Goal: Task Accomplishment & Management: Manage account settings

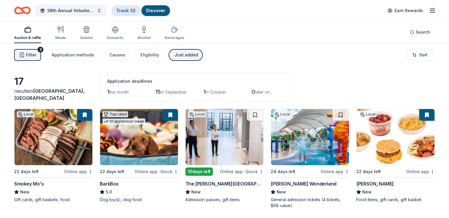
scroll to position [61, 0]
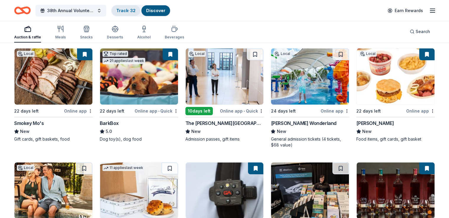
click at [135, 10] on link "Track · 32" at bounding box center [125, 10] width 19 height 5
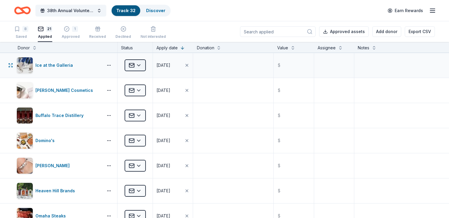
click at [149, 64] on html "38th Annual Volunteer Fire Department Fall Fundraiser Track · 32 Discover Earn …" at bounding box center [224, 109] width 449 height 218
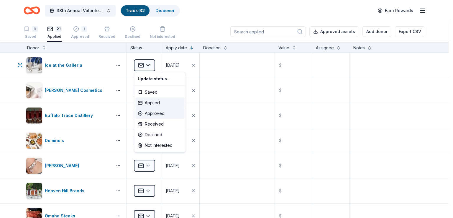
click at [151, 113] on div "Approved" at bounding box center [159, 113] width 49 height 11
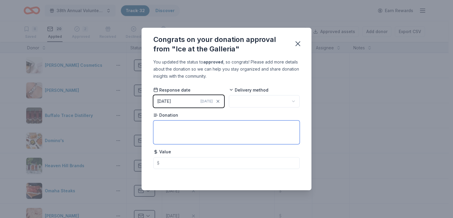
click at [174, 131] on textarea at bounding box center [226, 132] width 146 height 24
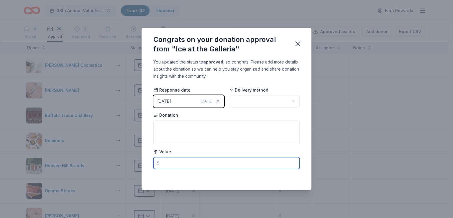
click at [172, 162] on input "text" at bounding box center [226, 163] width 146 height 12
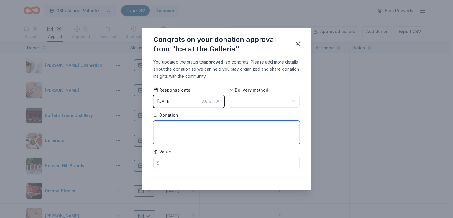
click at [187, 136] on textarea at bounding box center [226, 132] width 146 height 24
type textarea "G"
type textarea "Four passes to the ice rink :)"
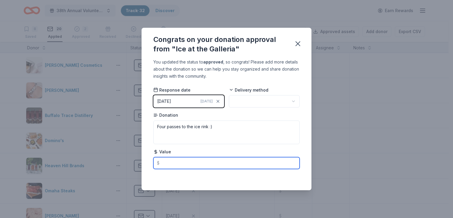
click at [175, 166] on input "text" at bounding box center [226, 163] width 146 height 12
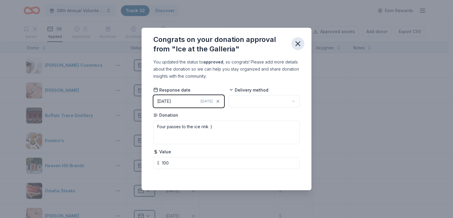
type input "100.00"
click at [298, 42] on icon "button" at bounding box center [298, 44] width 8 height 8
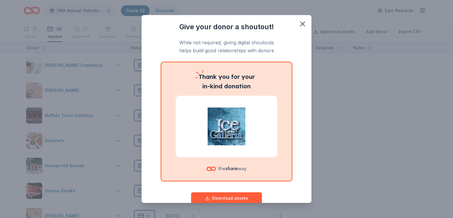
scroll to position [14, 0]
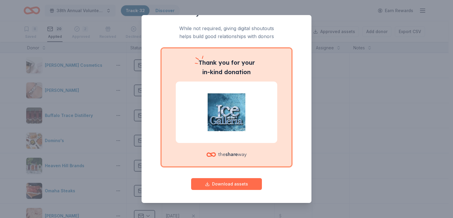
click at [222, 179] on button "Download assets" at bounding box center [226, 184] width 71 height 12
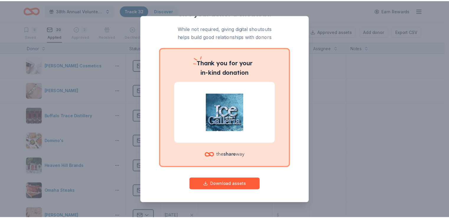
scroll to position [0, 0]
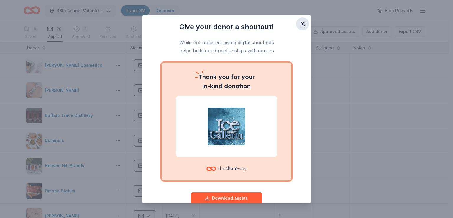
click at [300, 20] on icon "button" at bounding box center [303, 24] width 8 height 8
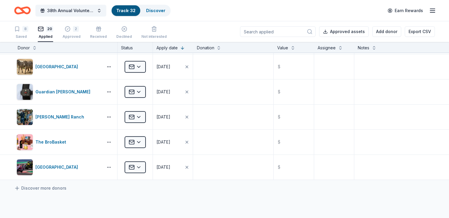
scroll to position [377, 0]
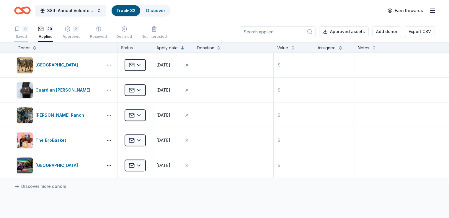
click at [28, 32] on div "8" at bounding box center [25, 29] width 6 height 6
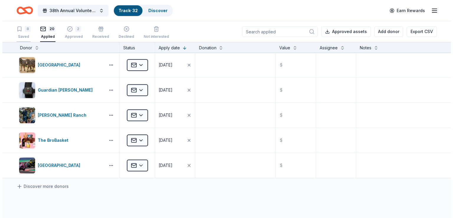
scroll to position [76, 0]
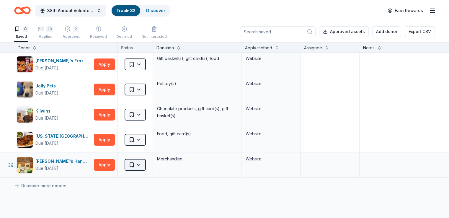
click at [147, 163] on html "38th Annual Volunteer Fire Department Fall Fundraiser Track · 32 Discover Earn …" at bounding box center [224, 109] width 449 height 218
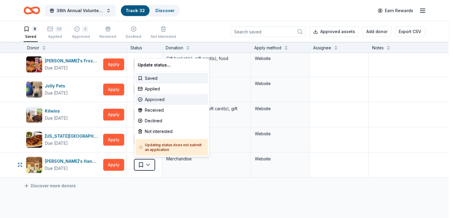
click at [158, 98] on div "Approved" at bounding box center [171, 99] width 73 height 11
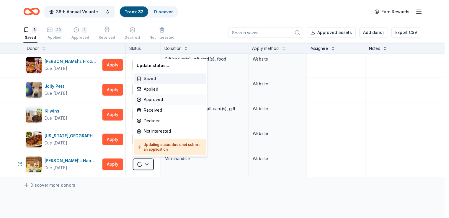
scroll to position [51, 0]
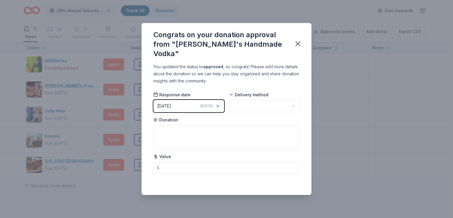
click at [243, 98] on html "38th Annual Volunteer Fire Department Fall Fundraiser Track · 32 Discover Earn …" at bounding box center [226, 109] width 453 height 218
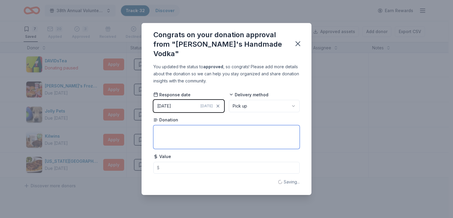
click at [189, 125] on textarea at bounding box center [226, 137] width 146 height 24
drag, startPoint x: 190, startPoint y: 127, endPoint x: 140, endPoint y: 127, distance: 50.5
click at [140, 127] on div "Congrats on your donation approval from "[PERSON_NAME]'s Handmade Vodka" You up…" at bounding box center [226, 109] width 453 height 218
type textarea "[PERSON_NAME]'s gift box! :)"
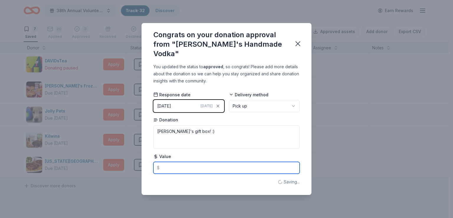
click at [167, 167] on input "text" at bounding box center [226, 168] width 146 height 12
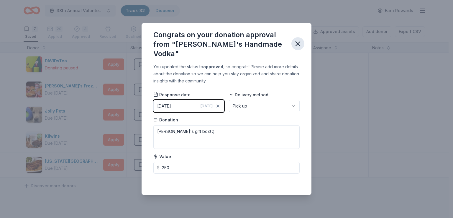
type input "250.00"
click at [298, 41] on icon "button" at bounding box center [298, 44] width 8 height 8
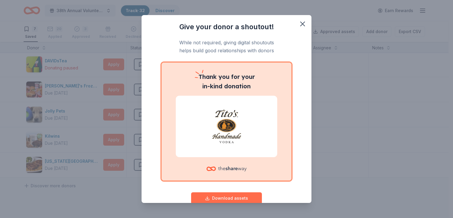
click at [243, 197] on button "Download assets" at bounding box center [226, 198] width 71 height 12
click at [299, 20] on icon "button" at bounding box center [303, 24] width 8 height 8
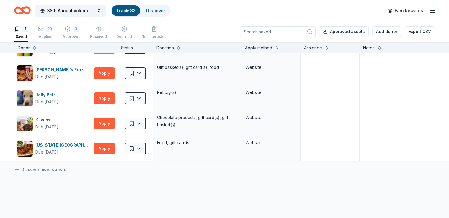
scroll to position [15, 0]
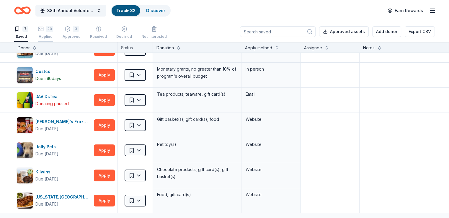
click at [53, 27] on div "20" at bounding box center [49, 29] width 7 height 6
